Goal: Complete application form

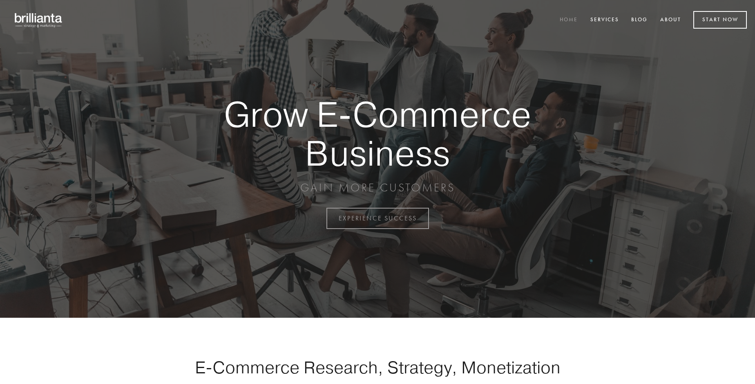
scroll to position [2141, 0]
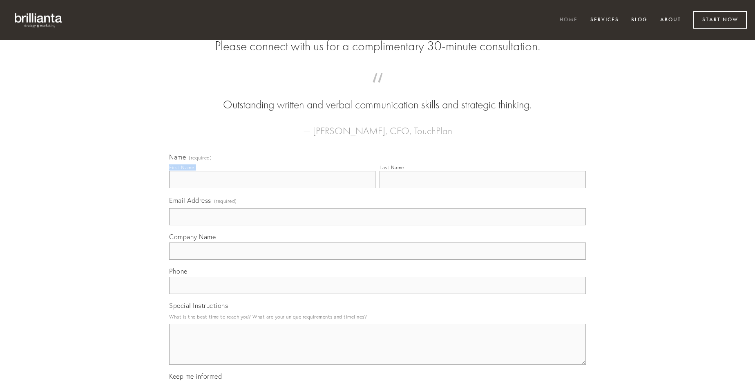
type input "[PERSON_NAME]"
click at [482, 188] on input "Last Name" at bounding box center [482, 179] width 206 height 17
type input "[PERSON_NAME]"
click at [377, 225] on input "Email Address (required)" at bounding box center [377, 216] width 417 height 17
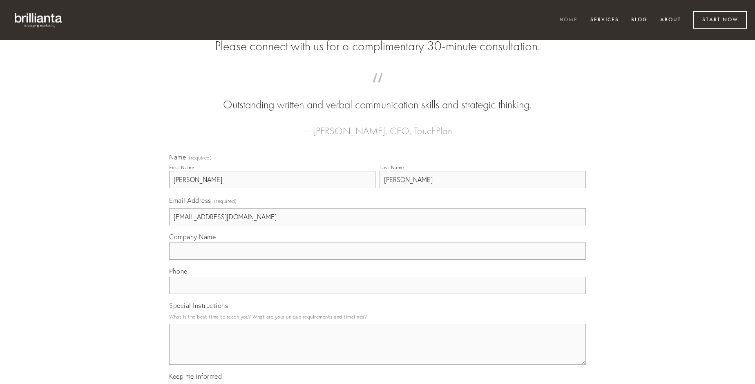
type input "[EMAIL_ADDRESS][DOMAIN_NAME]"
click at [377, 259] on input "Company Name" at bounding box center [377, 250] width 417 height 17
type input "beatae"
click at [377, 294] on input "text" at bounding box center [377, 284] width 417 height 17
click at [377, 351] on textarea "Special Instructions" at bounding box center [377, 343] width 417 height 41
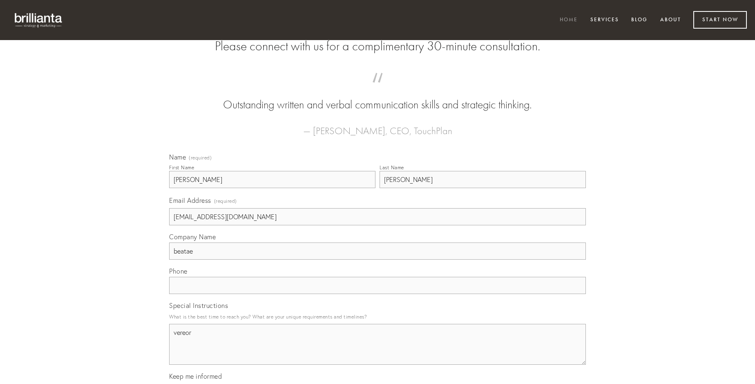
type textarea "vereor"
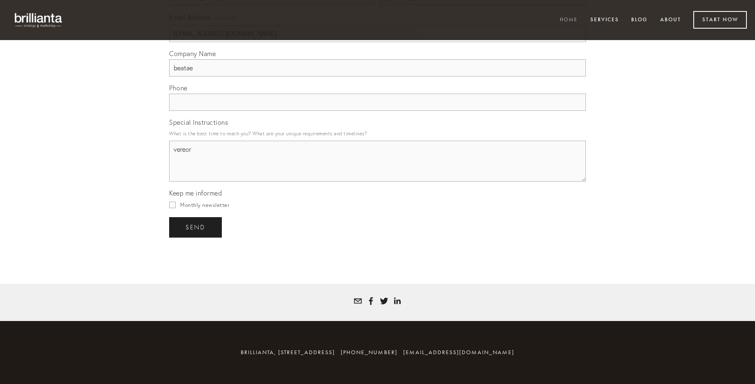
click at [196, 227] on span "send" at bounding box center [195, 226] width 20 height 7
